Goal: Transaction & Acquisition: Download file/media

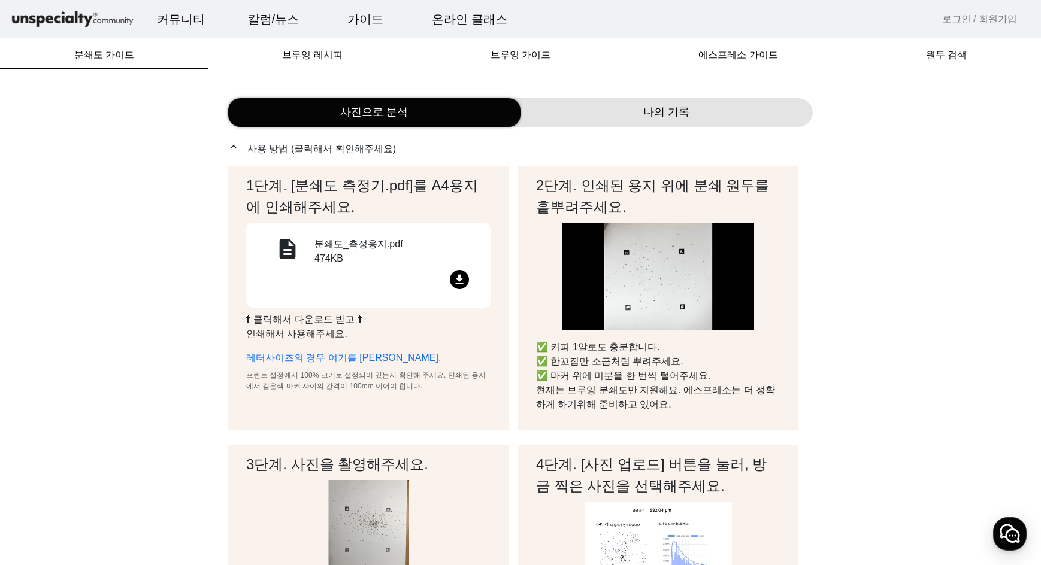
click at [464, 282] on mat-icon "file_download" at bounding box center [459, 279] width 19 height 19
click at [458, 274] on mat-icon "file_download" at bounding box center [459, 279] width 19 height 19
click at [364, 254] on div "분쇄도_측정용지.pdf 474KB" at bounding box center [395, 253] width 162 height 33
